Goal: Information Seeking & Learning: Learn about a topic

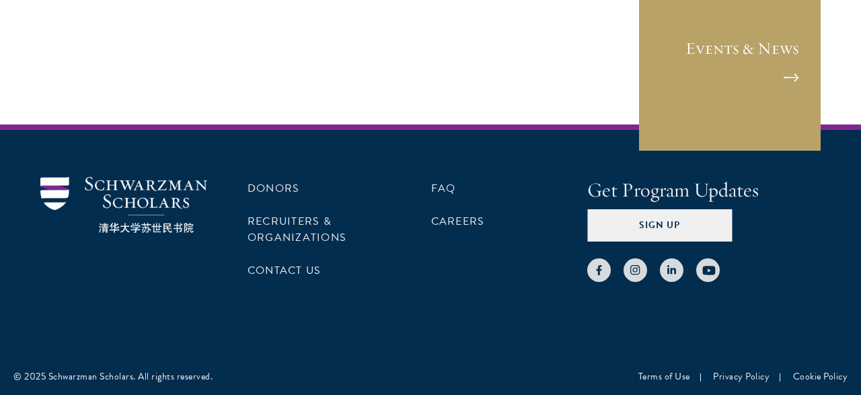
scroll to position [2269, 0]
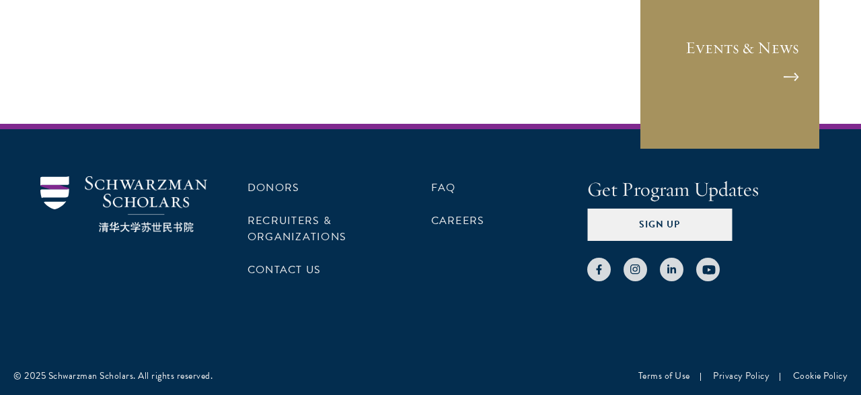
click at [792, 69] on link "Events & News" at bounding box center [730, 59] width 182 height 182
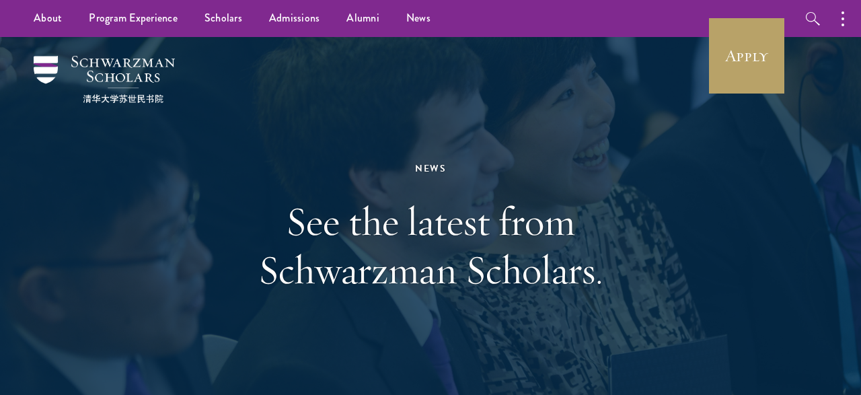
click at [643, 169] on div "News" at bounding box center [431, 168] width 464 height 17
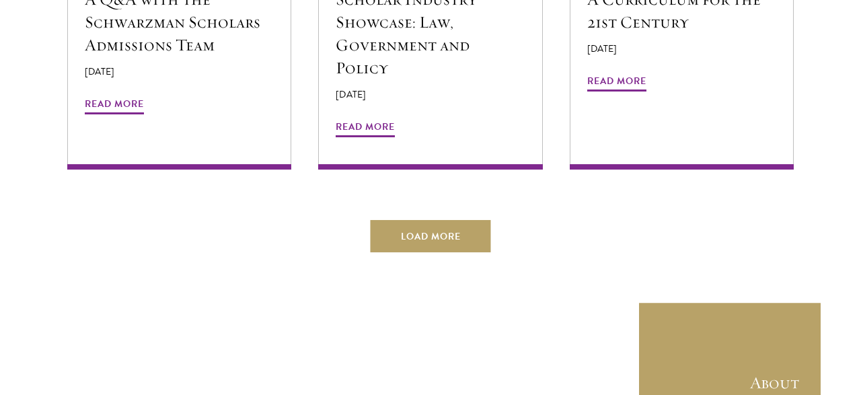
scroll to position [2835, 0]
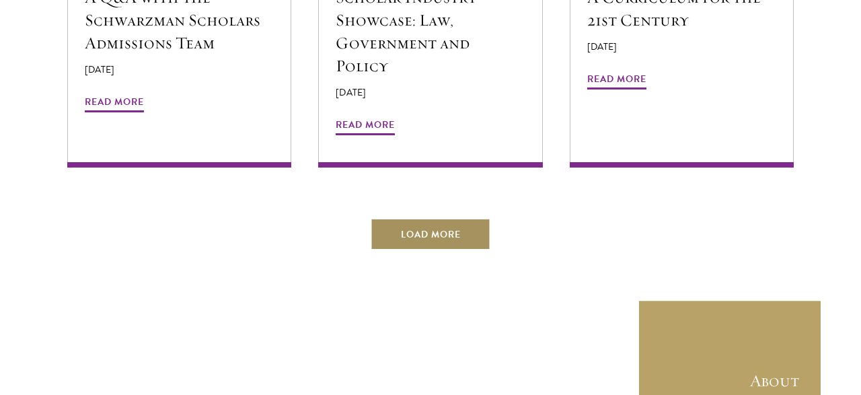
click at [441, 218] on button "Load More" at bounding box center [431, 234] width 120 height 32
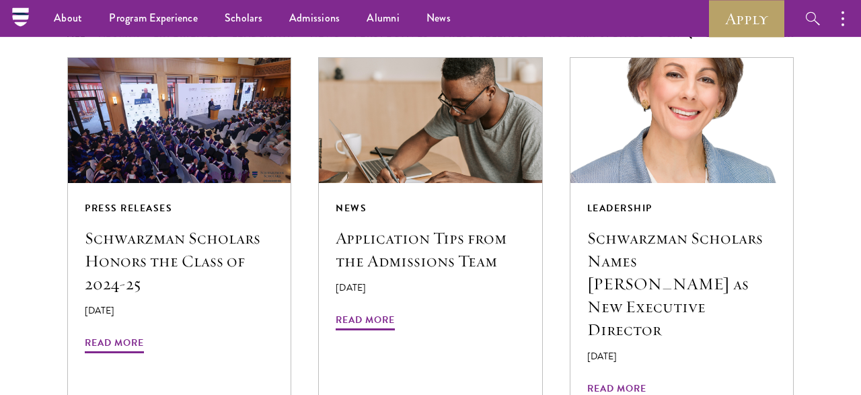
scroll to position [1155, 0]
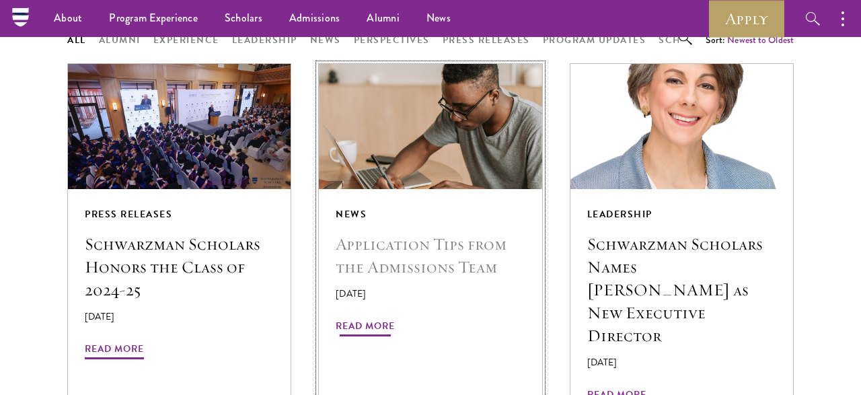
click at [362, 325] on span "Read More" at bounding box center [365, 328] width 59 height 21
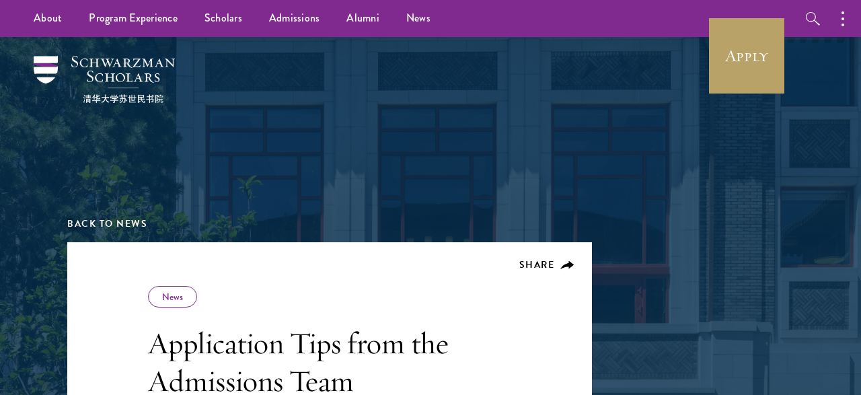
click at [632, 154] on div at bounding box center [431, 114] width 464 height 135
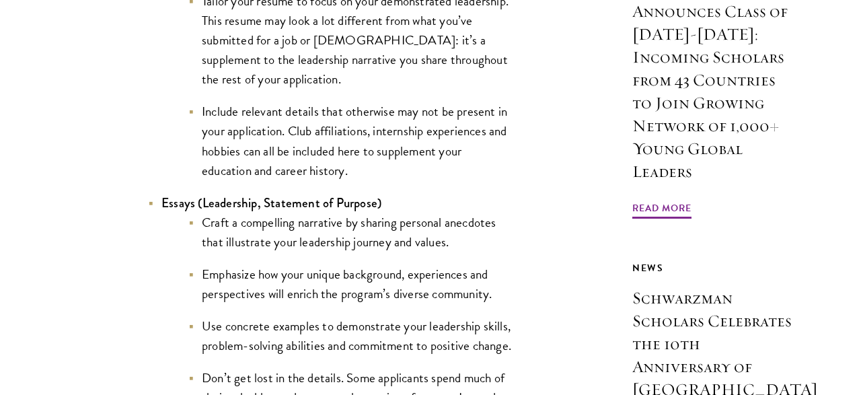
scroll to position [1330, 0]
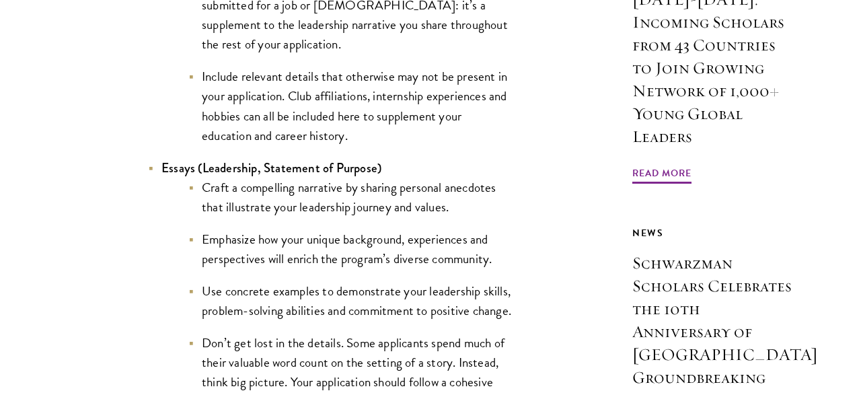
click at [391, 217] on li "Craft a compelling narrative by sharing personal anecdotes that illustrate your…" at bounding box center [349, 197] width 323 height 39
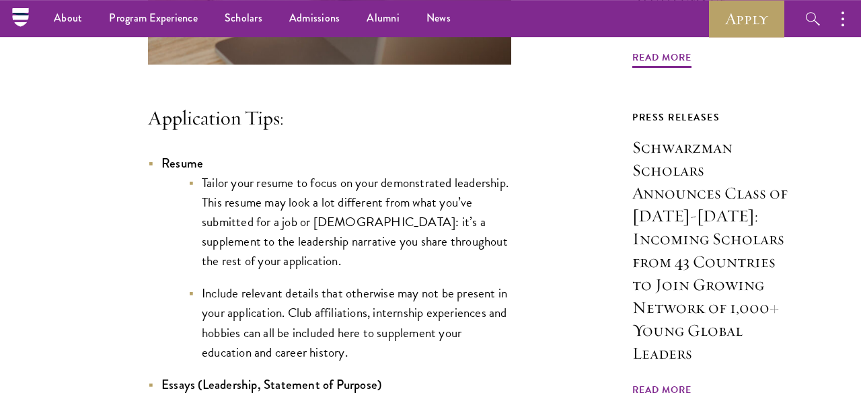
scroll to position [1120, 0]
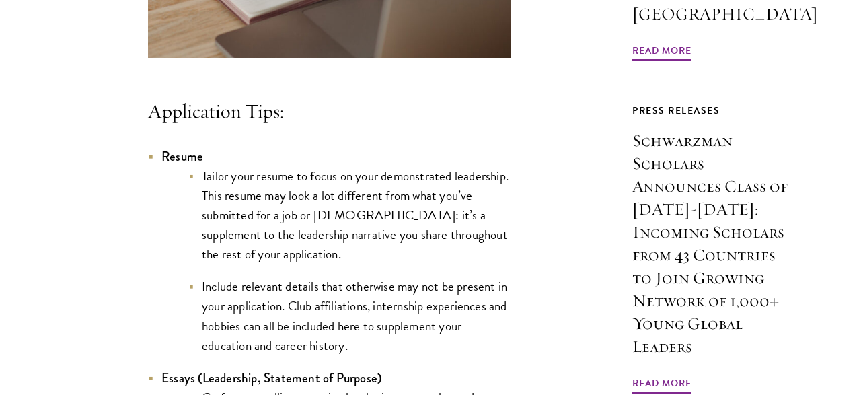
click at [434, 180] on li "Resume Tailor your resume to focus on your demonstrated leadership. This resume…" at bounding box center [329, 251] width 363 height 209
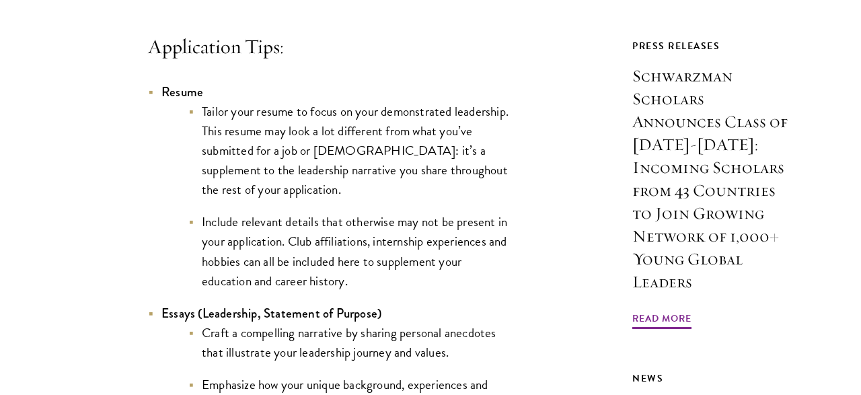
scroll to position [1190, 0]
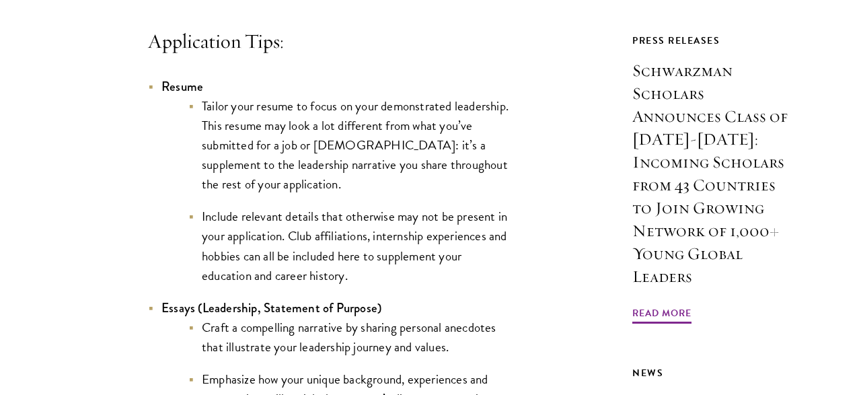
drag, startPoint x: 160, startPoint y: 110, endPoint x: 139, endPoint y: 74, distance: 41.3
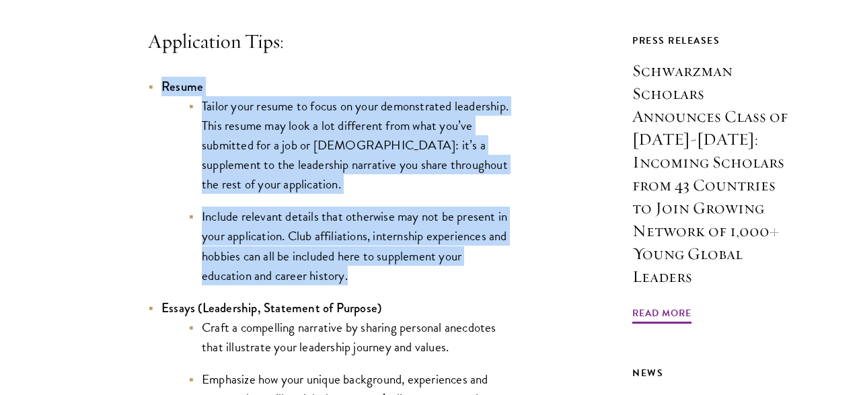
drag, startPoint x: 162, startPoint y: 107, endPoint x: 406, endPoint y: 306, distance: 314.7
click at [406, 285] on li "Resume Tailor your resume to focus on your demonstrated leadership. This resume…" at bounding box center [329, 181] width 363 height 209
copy li "Resume Tailor your resume to focus on your demonstrated leadership. This resume…"
click at [254, 140] on li "Tailor your resume to focus on your demonstrated leadership. This resume may lo…" at bounding box center [349, 145] width 323 height 98
